Goal: Communication & Community: Participate in discussion

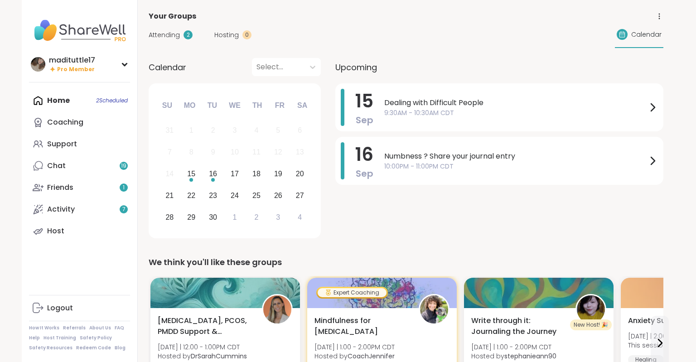
click at [551, 106] on span "Dealing with Difficult People" at bounding box center [515, 102] width 263 height 11
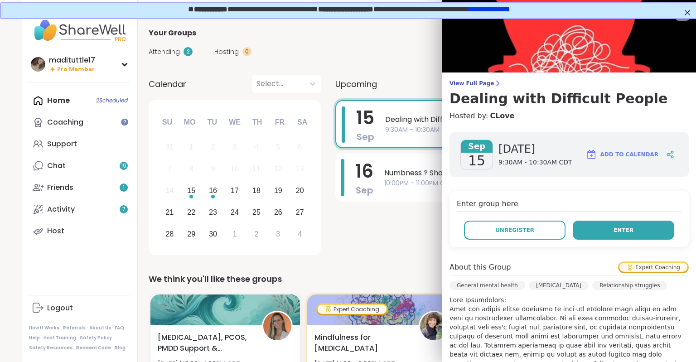
click at [600, 230] on button "Enter" at bounding box center [623, 230] width 101 height 19
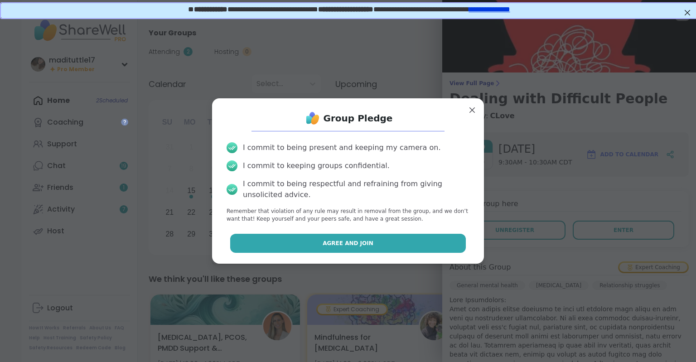
click at [395, 241] on button "Agree and Join" at bounding box center [348, 243] width 236 height 19
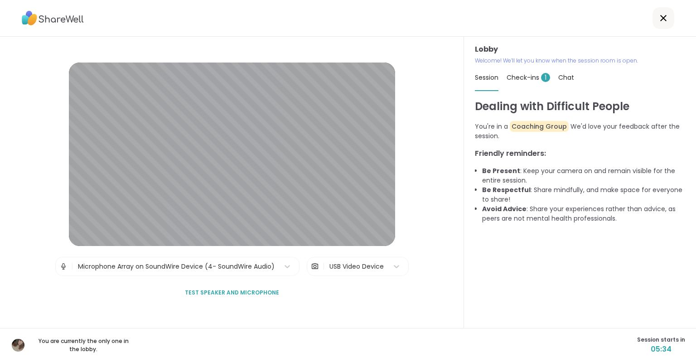
click at [530, 80] on span "Check-ins 1" at bounding box center [527, 77] width 43 height 9
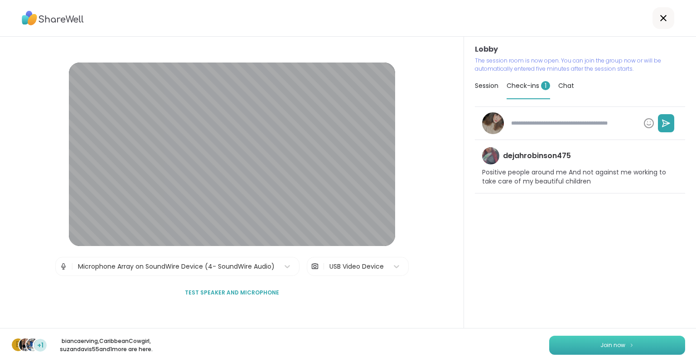
click at [638, 342] on button "Join now" at bounding box center [617, 345] width 136 height 19
type textarea "*"
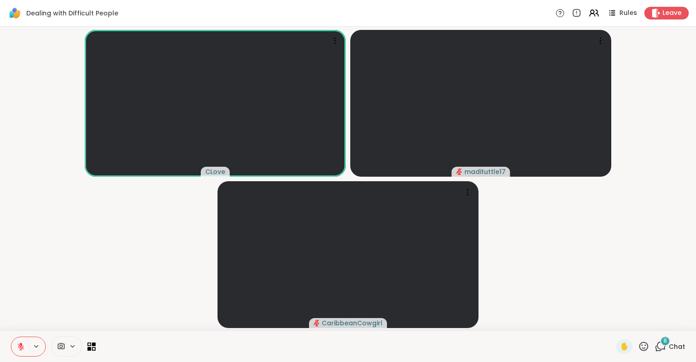
click at [664, 347] on icon at bounding box center [660, 346] width 11 height 11
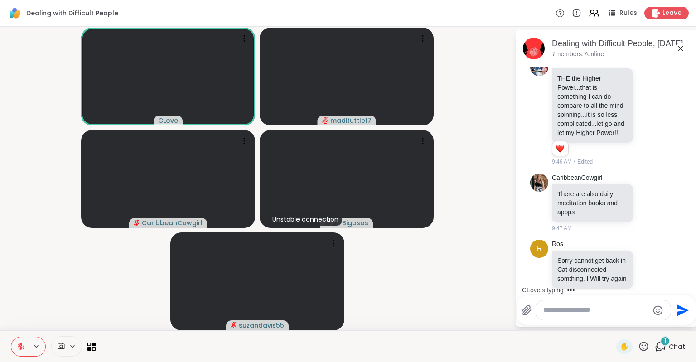
scroll to position [986, 0]
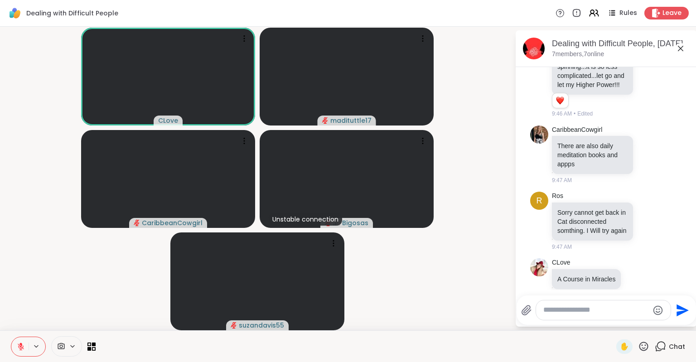
click at [562, 308] on textarea "Type your message" at bounding box center [596, 310] width 106 height 10
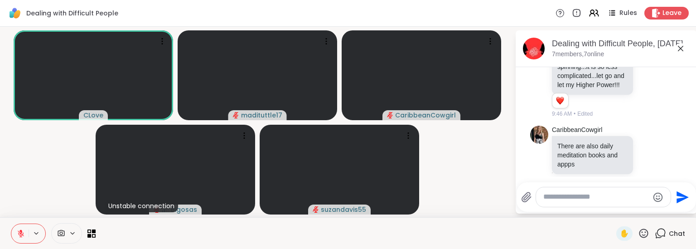
click at [574, 202] on div at bounding box center [603, 196] width 135 height 19
click at [571, 197] on textarea "Type your message" at bounding box center [596, 197] width 106 height 10
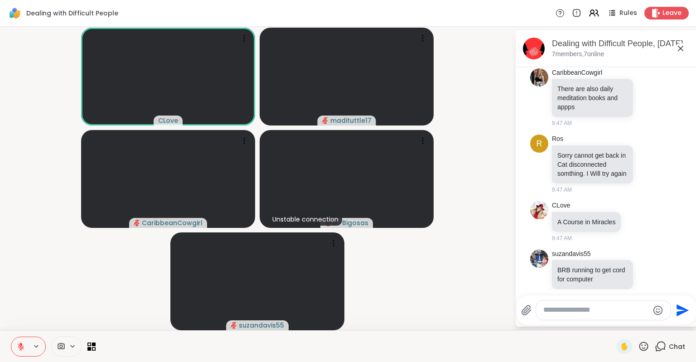
scroll to position [1118, 0]
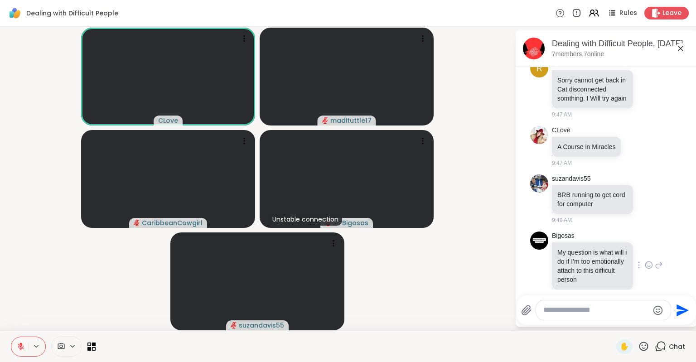
click at [648, 260] on icon at bounding box center [649, 264] width 8 height 9
click at [573, 246] on div "Select Reaction: Heart" at bounding box center [577, 250] width 8 height 8
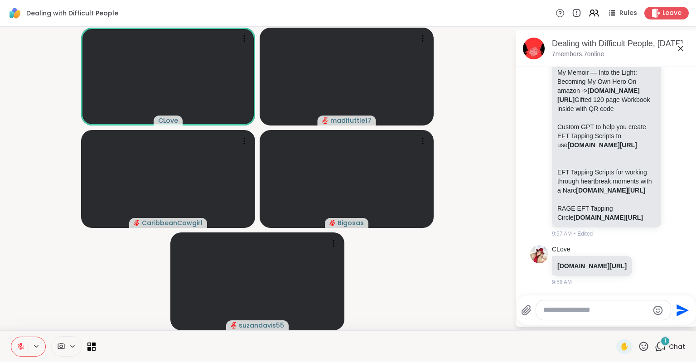
scroll to position [2458, 0]
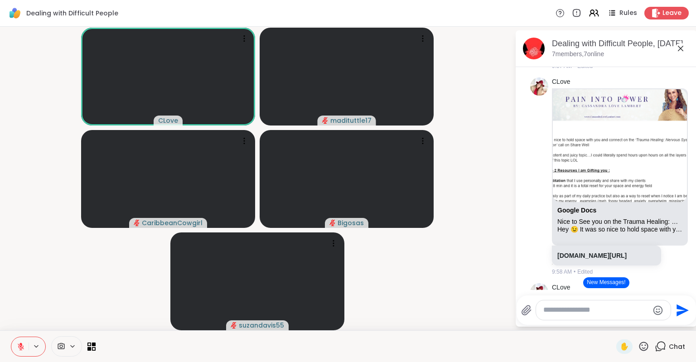
click at [593, 312] on textarea "Type your message" at bounding box center [596, 310] width 106 height 10
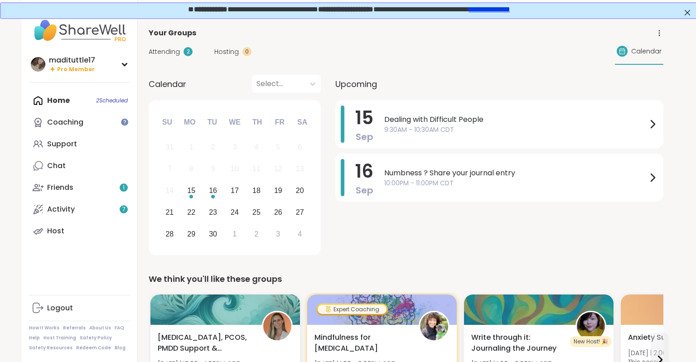
click at [488, 137] on div "Dealing with Difficult People 9:30AM - 10:30AM CDT" at bounding box center [521, 124] width 274 height 37
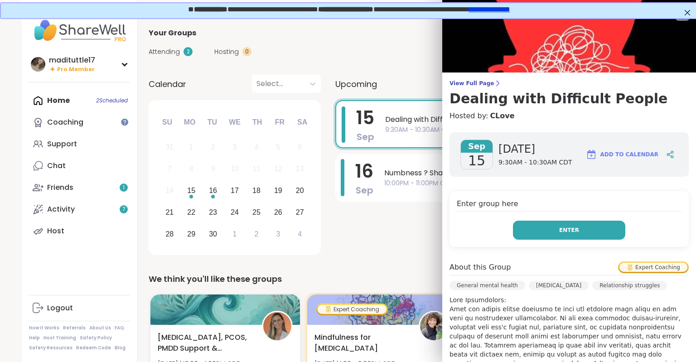
click at [554, 229] on button "Enter" at bounding box center [569, 230] width 112 height 19
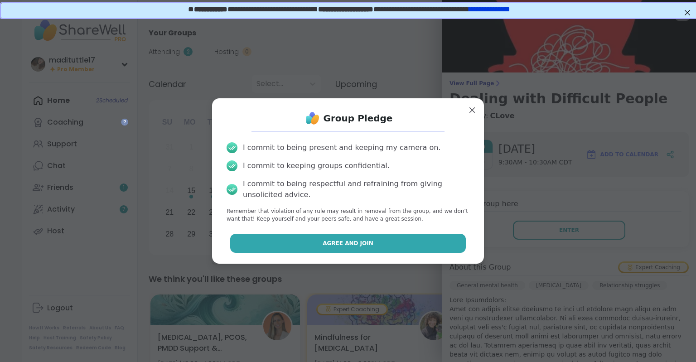
click at [403, 246] on button "Agree and Join" at bounding box center [348, 243] width 236 height 19
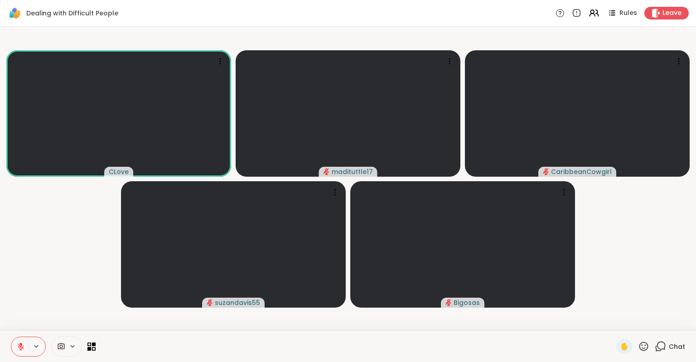
click at [662, 349] on icon at bounding box center [660, 346] width 11 height 11
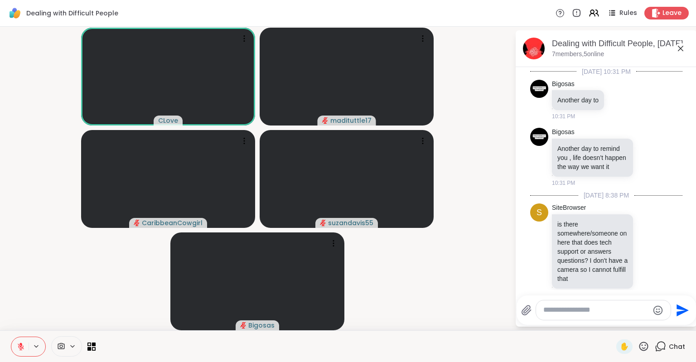
scroll to position [3128, 0]
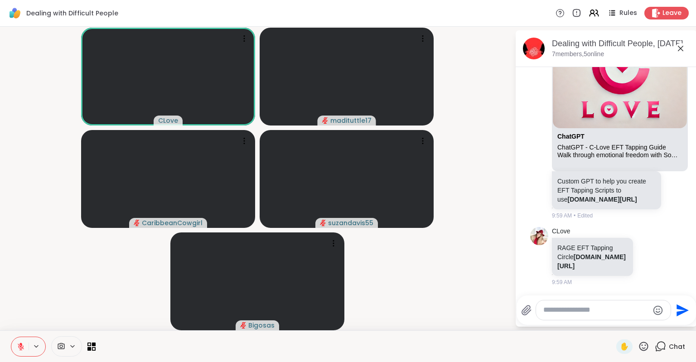
click at [597, 307] on textarea "Type your message" at bounding box center [596, 310] width 106 height 10
click at [568, 311] on textarea "Type your message" at bounding box center [596, 310] width 106 height 10
click at [554, 314] on textarea "Type your message" at bounding box center [596, 310] width 106 height 10
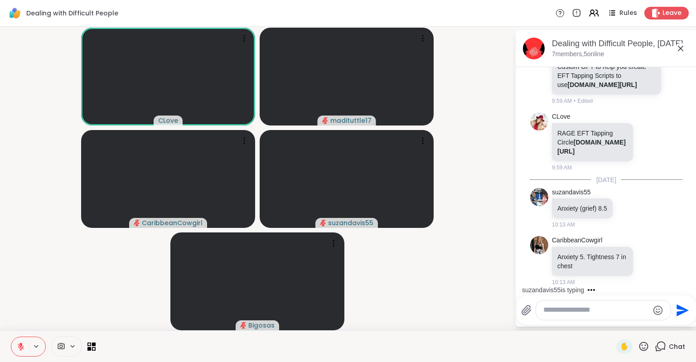
scroll to position [3242, 0]
click at [424, 39] on icon at bounding box center [422, 38] width 9 height 9
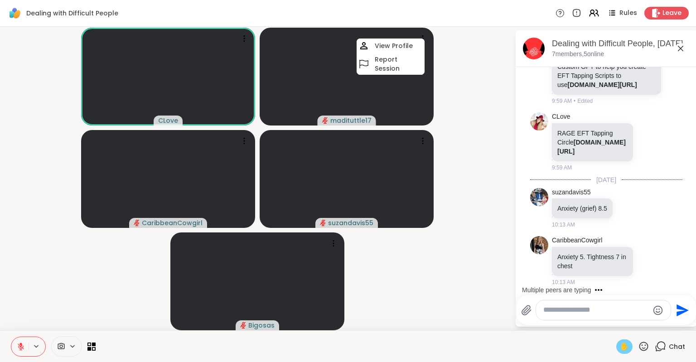
click at [622, 345] on span "✋" at bounding box center [624, 346] width 9 height 11
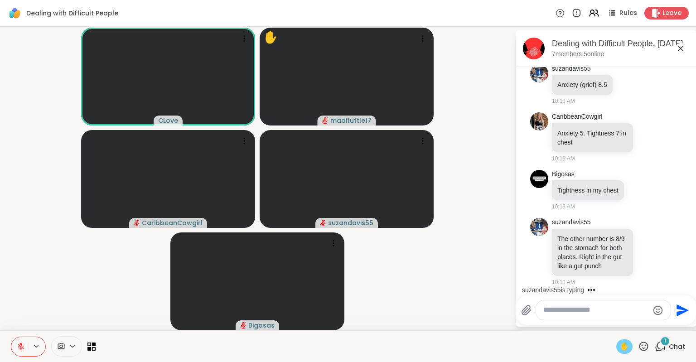
scroll to position [3365, 0]
click at [559, 313] on textarea "Type your message" at bounding box center [596, 310] width 106 height 10
click at [622, 347] on span "✋" at bounding box center [624, 346] width 9 height 11
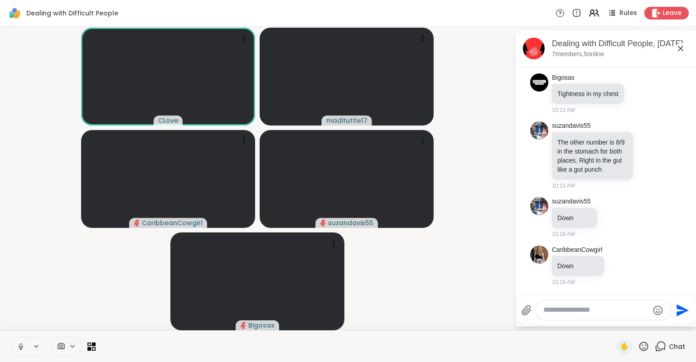
scroll to position [3462, 0]
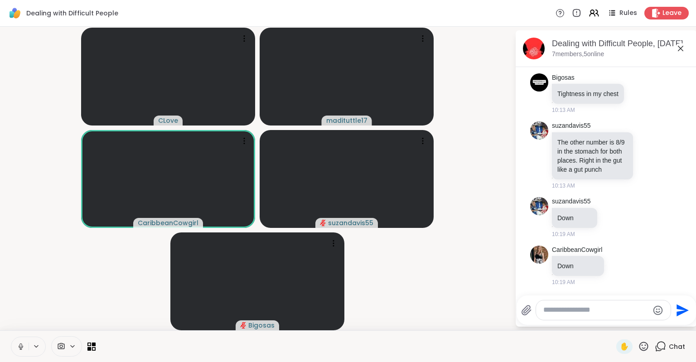
click at [19, 344] on icon at bounding box center [21, 346] width 8 height 8
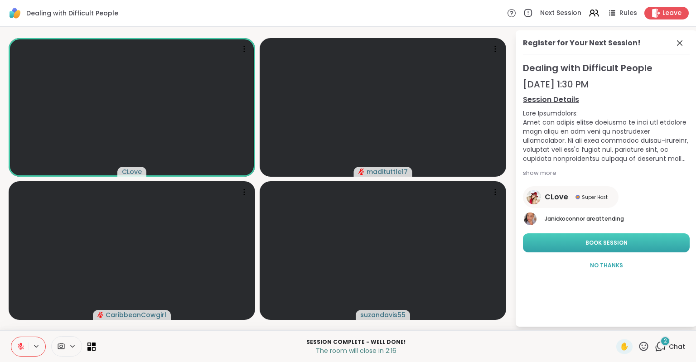
click at [589, 242] on span "Book Session" at bounding box center [606, 243] width 42 height 8
